Goal: Task Accomplishment & Management: Manage account settings

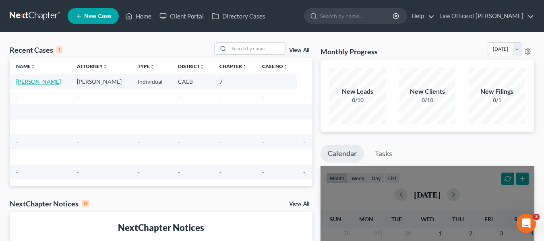
click at [44, 81] on link "[PERSON_NAME]" at bounding box center [38, 81] width 45 height 7
select select "0"
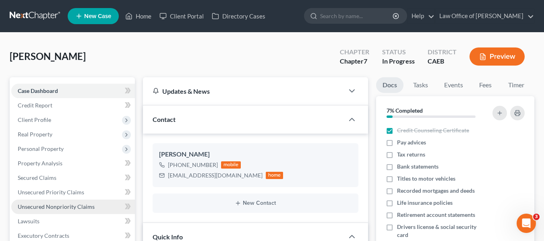
click at [58, 210] on link "Unsecured Nonpriority Claims" at bounding box center [73, 207] width 124 height 15
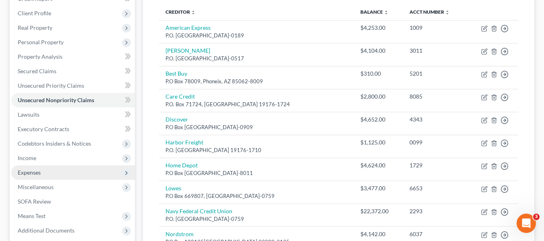
scroll to position [93, 0]
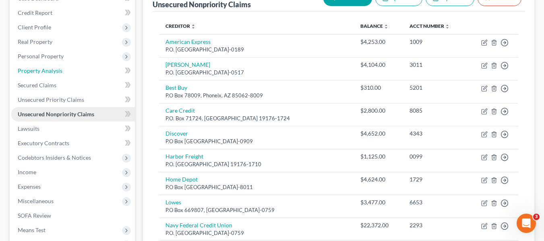
click at [52, 69] on span "Property Analysis" at bounding box center [40, 70] width 45 height 7
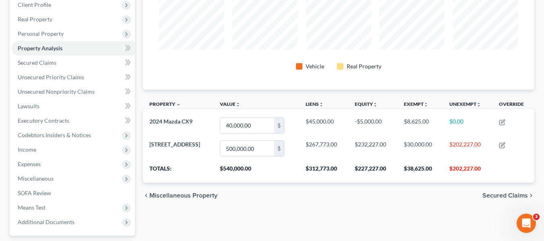
scroll to position [121, 0]
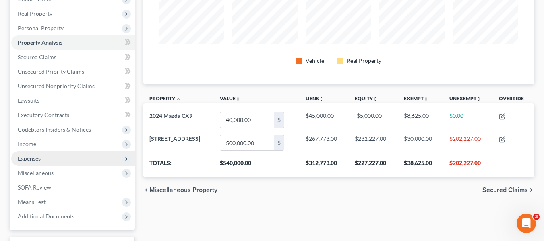
click at [41, 158] on span "Expenses" at bounding box center [73, 158] width 124 height 15
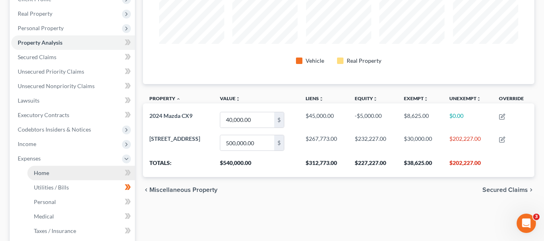
click at [44, 174] on span "Home" at bounding box center [41, 173] width 15 height 7
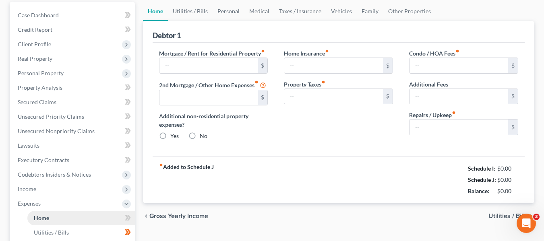
type input "1,614.00"
type input "400.00"
radio input "true"
type input "0.00"
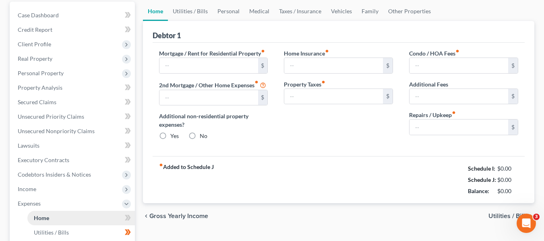
type input "0.00"
type input "100.00"
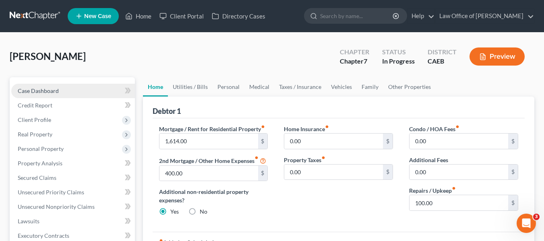
click at [35, 89] on span "Case Dashboard" at bounding box center [38, 90] width 41 height 7
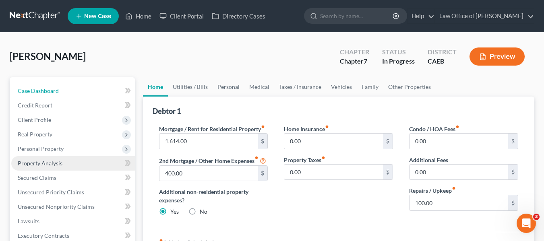
select select "0"
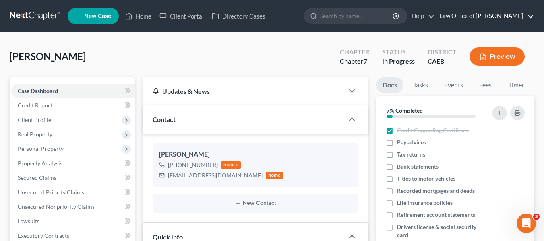
click at [533, 15] on link "Law Office of [PERSON_NAME]" at bounding box center [485, 16] width 99 height 15
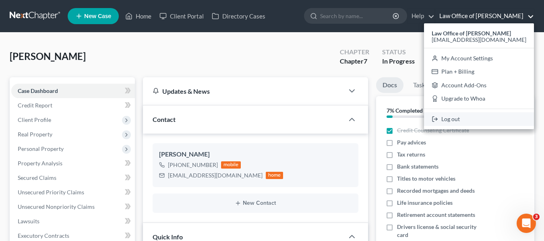
click at [470, 116] on link "Log out" at bounding box center [479, 119] width 110 height 14
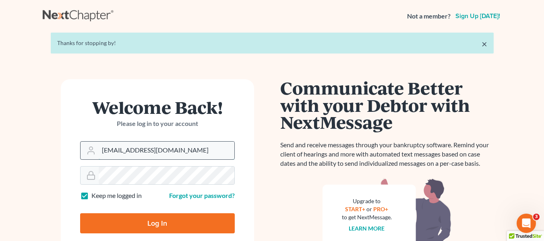
click at [191, 146] on input "[EMAIL_ADDRESS][DOMAIN_NAME]" at bounding box center [167, 151] width 136 height 18
type input "lda@moralesandmorales.llc"
click at [156, 224] on input "Log In" at bounding box center [157, 224] width 155 height 20
type input "Thinking..."
